Goal: Transaction & Acquisition: Obtain resource

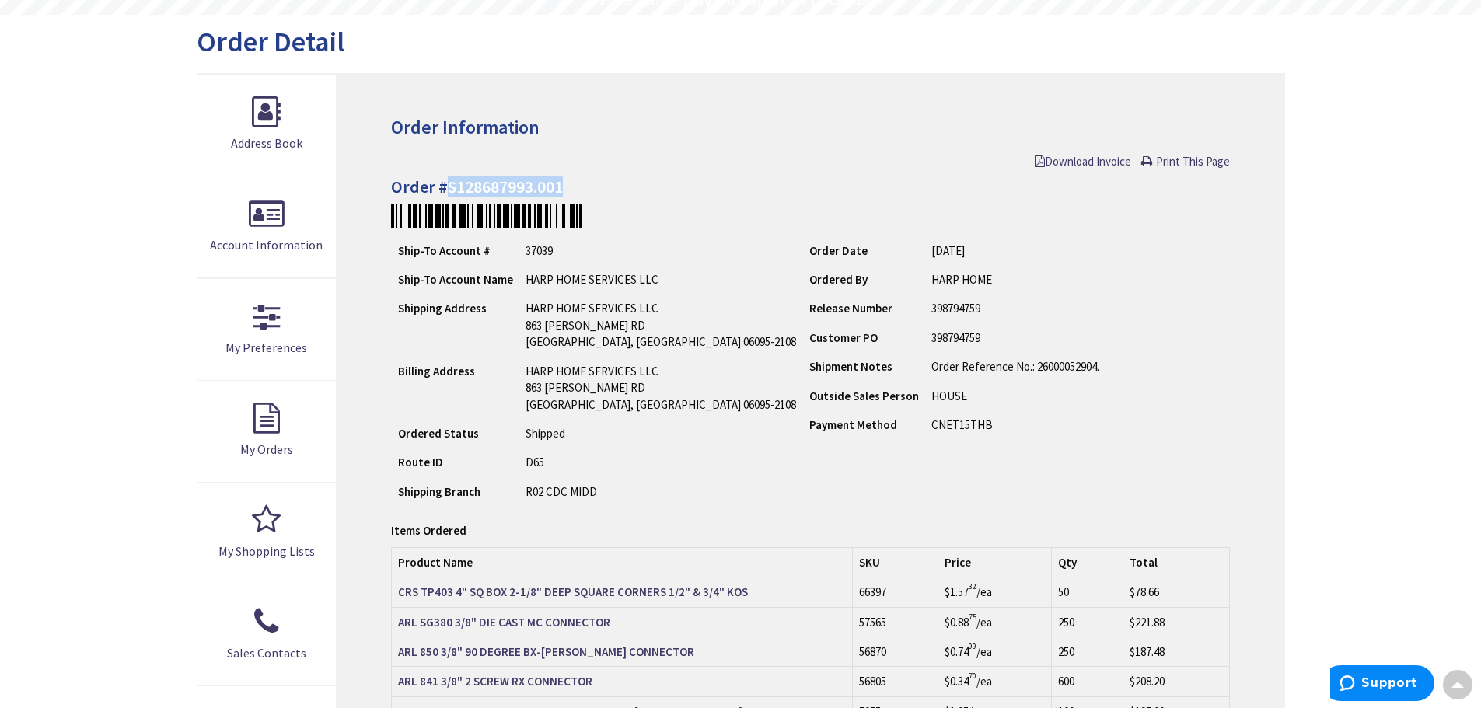
scroll to position [158, 0]
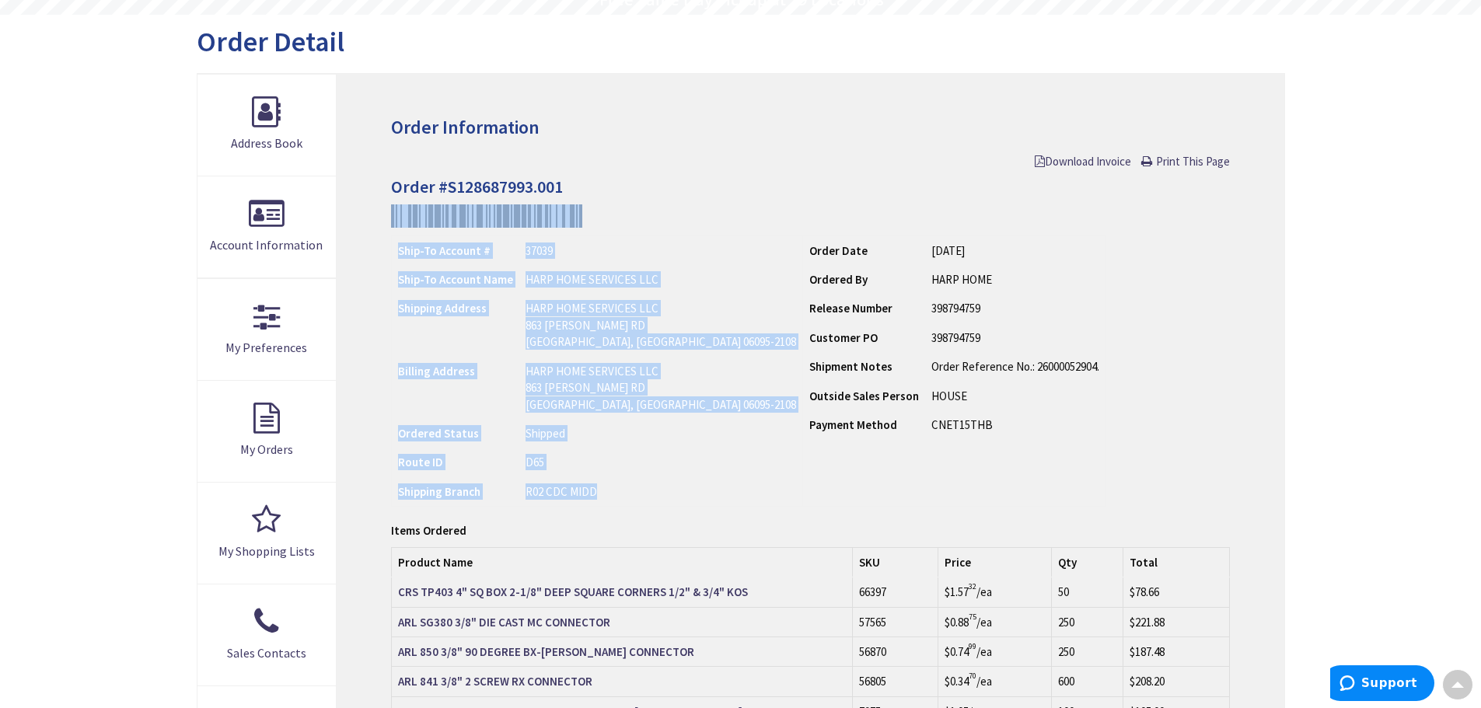
drag, startPoint x: 874, startPoint y: 254, endPoint x: 922, endPoint y: 497, distance: 248.0
click at [922, 497] on div "Order Information Download Invoice Print This Page Order #S128687993.001 Ship-T…" at bounding box center [810, 640] width 947 height 1132
click at [922, 497] on td "Order Date [DATE] Ordered By HARP HOME Release Number Customer PO Shipment Notes" at bounding box center [954, 371] width 303 height 271
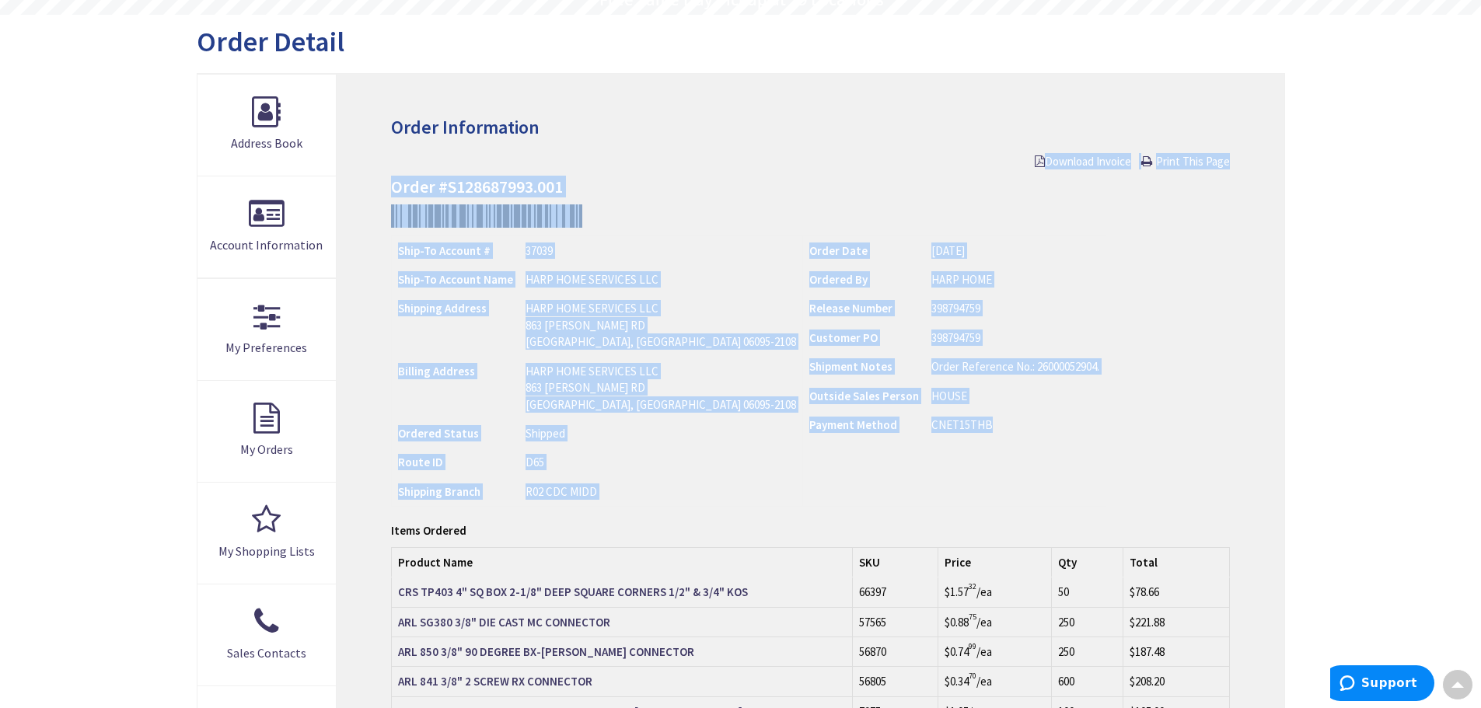
drag, startPoint x: 922, startPoint y: 497, endPoint x: 873, endPoint y: 65, distance: 434.9
click at [873, 69] on main "My Account Order Detail Order Information Download Invoice Print This Page Orde…" at bounding box center [741, 626] width 1166 height 1223
click at [877, 156] on div "Download Invoice Print This Page" at bounding box center [810, 161] width 838 height 16
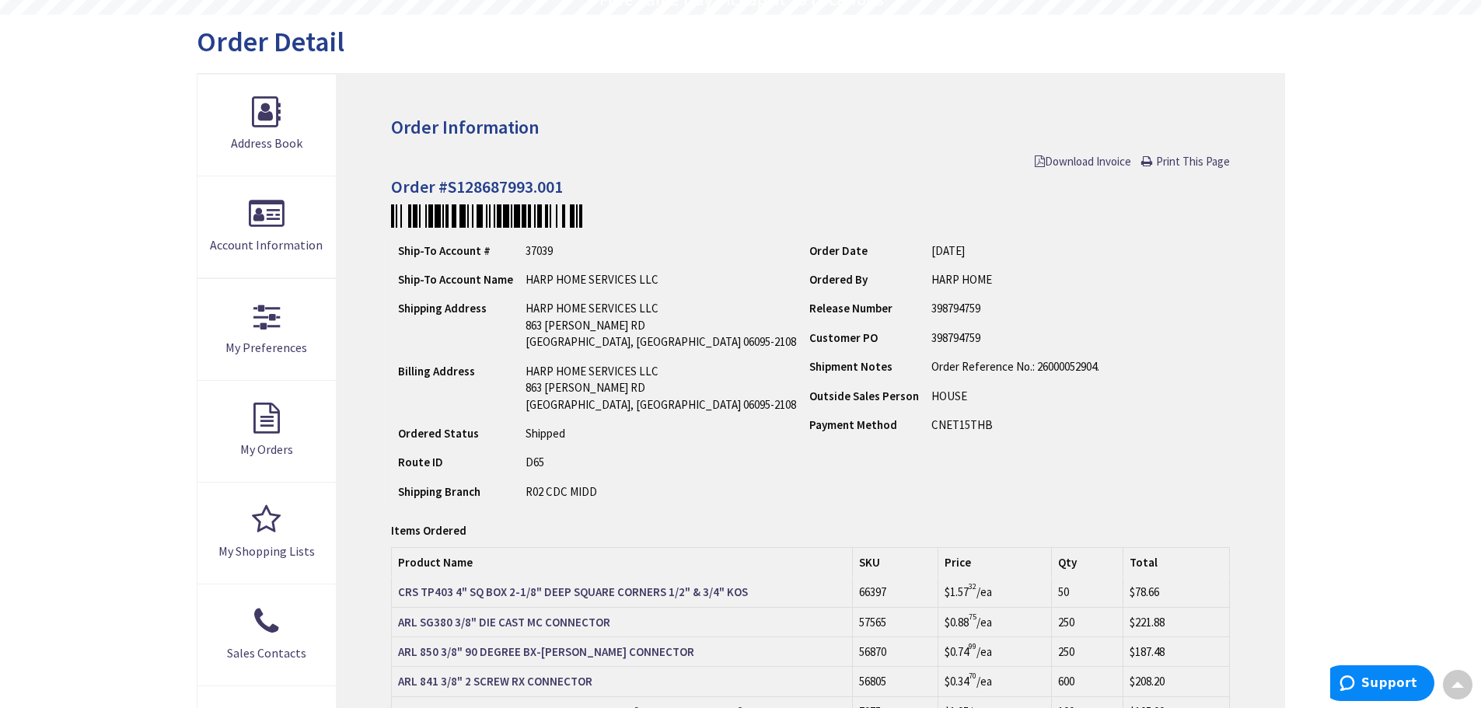
click at [877, 122] on h3 "Order Information" at bounding box center [810, 127] width 838 height 20
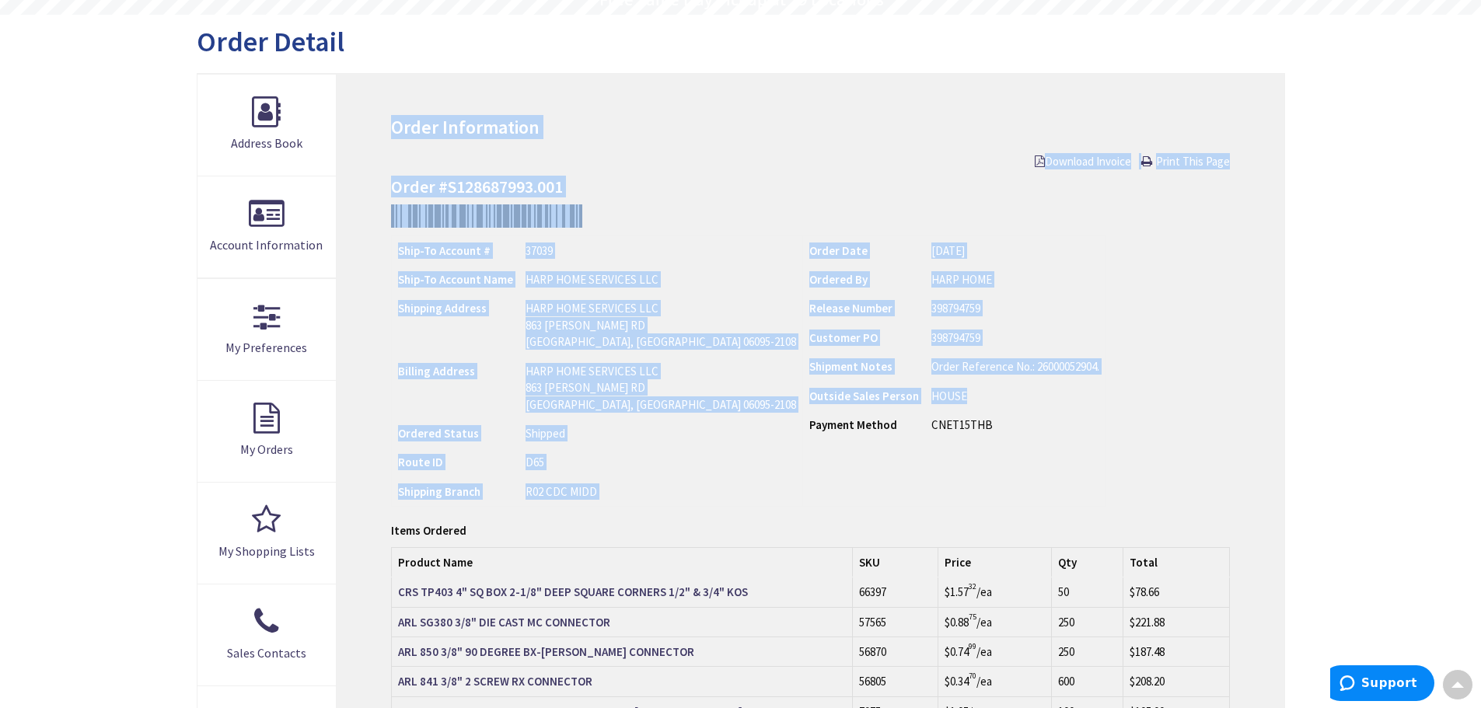
drag, startPoint x: 877, startPoint y: 122, endPoint x: 905, endPoint y: 393, distance: 271.9
click at [905, 391] on div "Order Information Download Invoice Print This Page Order #S128687993.001 Ship-T…" at bounding box center [810, 640] width 947 height 1132
click at [925, 393] on td "HOUSE" at bounding box center [1015, 396] width 180 height 29
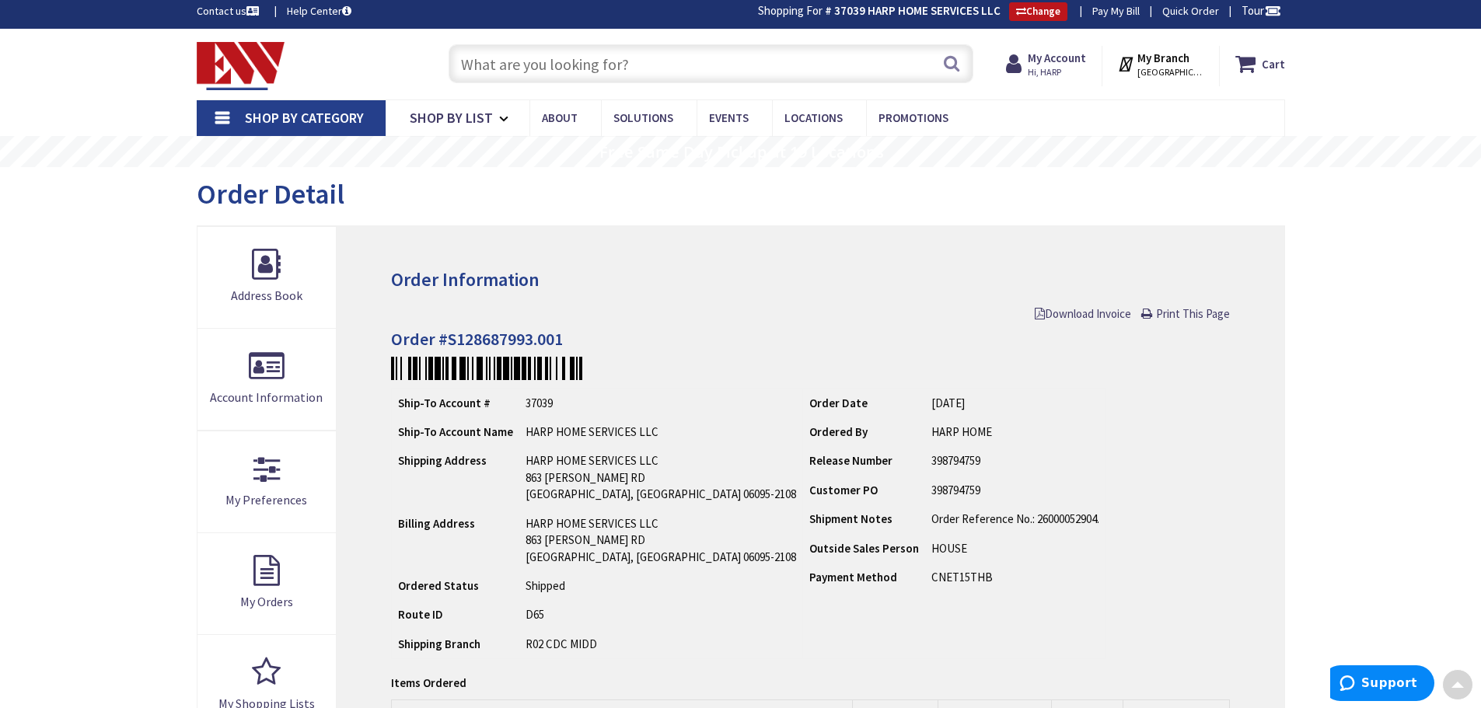
scroll to position [0, 0]
